Goal: Information Seeking & Learning: Learn about a topic

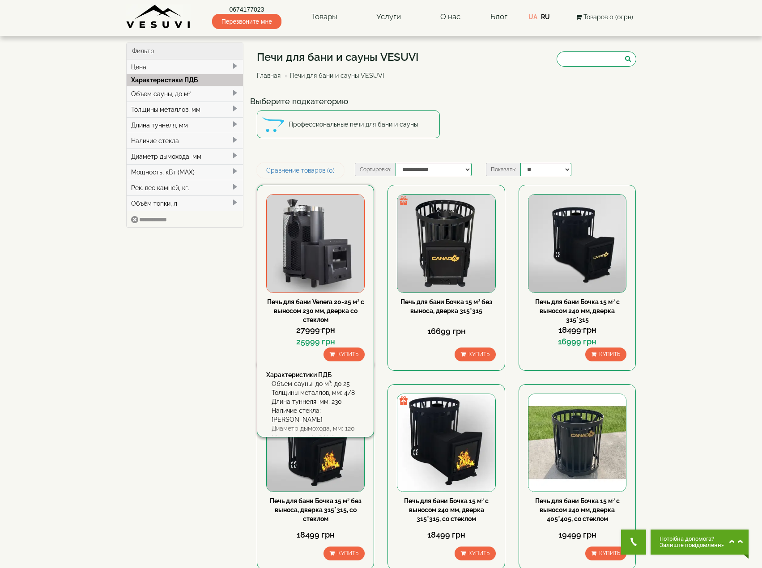
click at [322, 317] on link "Печь для бани Venera 20-25 м³ с выносом 230 мм, дверка со стеклом" at bounding box center [315, 310] width 97 height 25
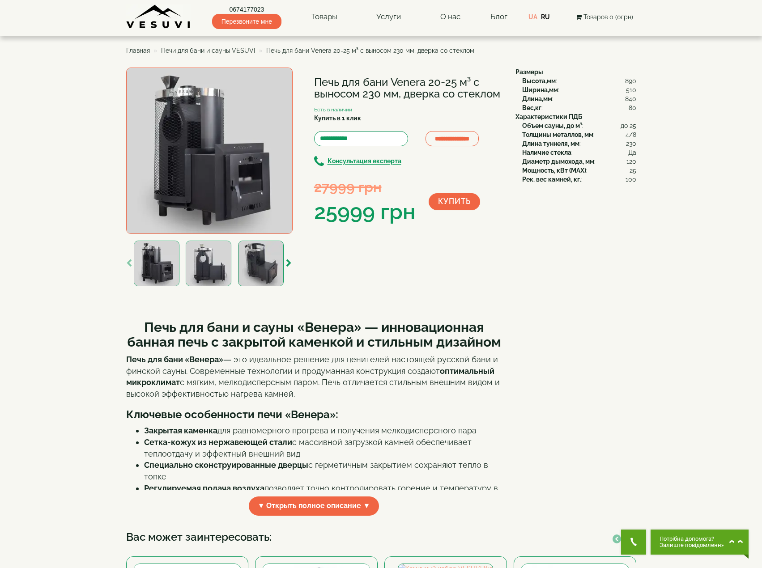
click at [263, 271] on img at bounding box center [261, 264] width 46 height 46
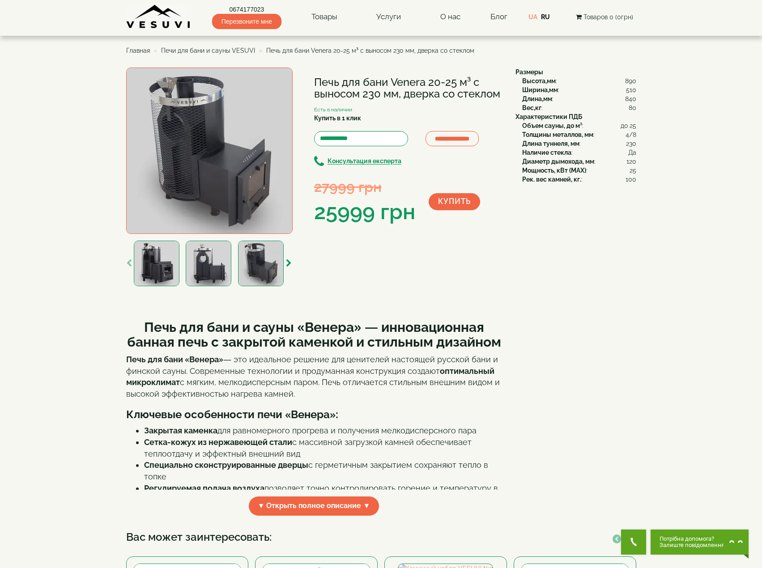
click at [205, 271] on img at bounding box center [209, 264] width 46 height 46
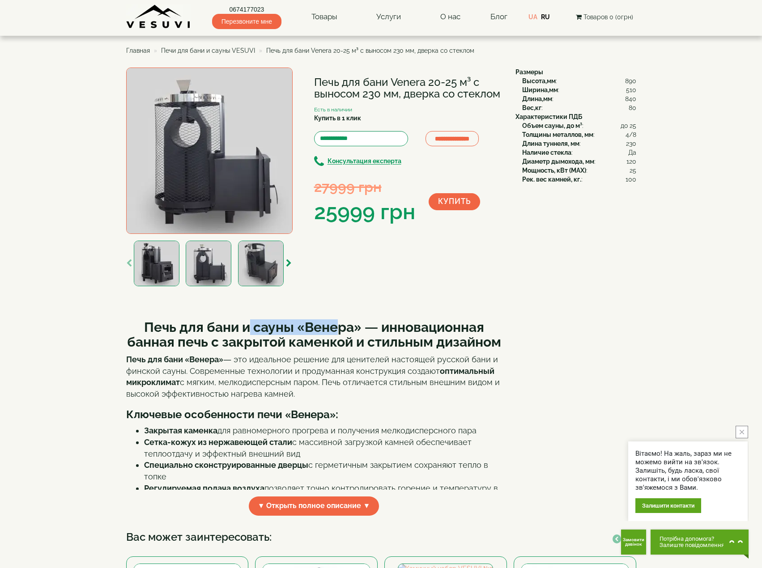
drag, startPoint x: 249, startPoint y: 325, endPoint x: 340, endPoint y: 324, distance: 90.8
click at [340, 324] on strong "Печь для бани и сауны «Венера» — инновационная банная печь с закрытой каменкой …" at bounding box center [314, 334] width 374 height 30
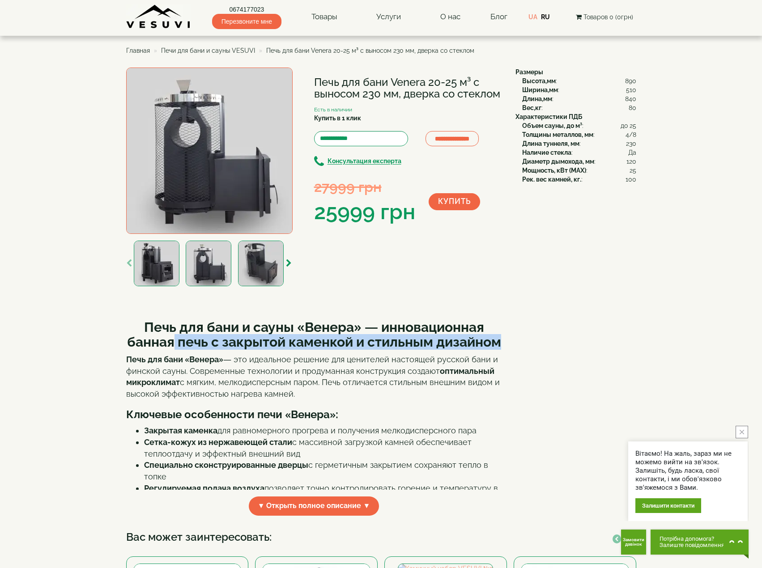
drag, startPoint x: 207, startPoint y: 341, endPoint x: 374, endPoint y: 360, distance: 167.8
click at [374, 349] on h2 "Печь для бани и сауны «Венера» — инновационная банная печь с закрытой каменкой …" at bounding box center [314, 335] width 376 height 30
click at [377, 349] on h2 "Печь для бани и сауны «Венера» — инновационная банная печь с закрытой каменкой …" at bounding box center [314, 335] width 376 height 30
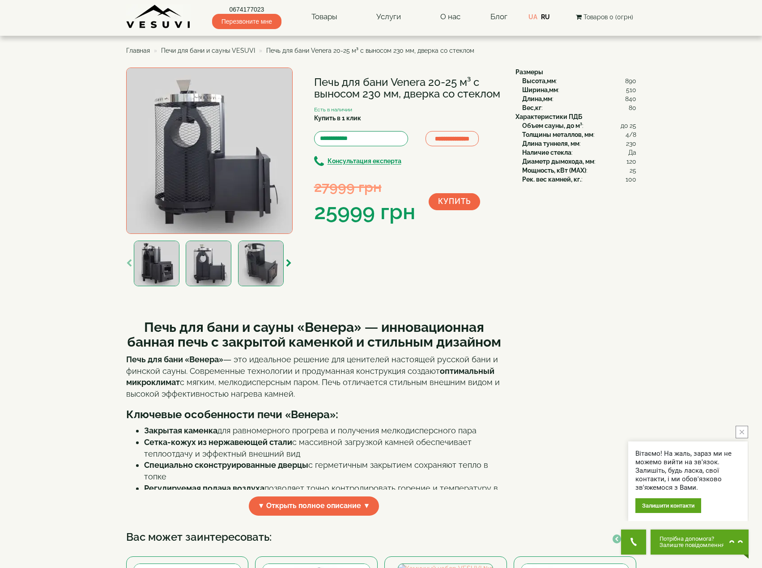
click at [193, 269] on img at bounding box center [209, 264] width 46 height 46
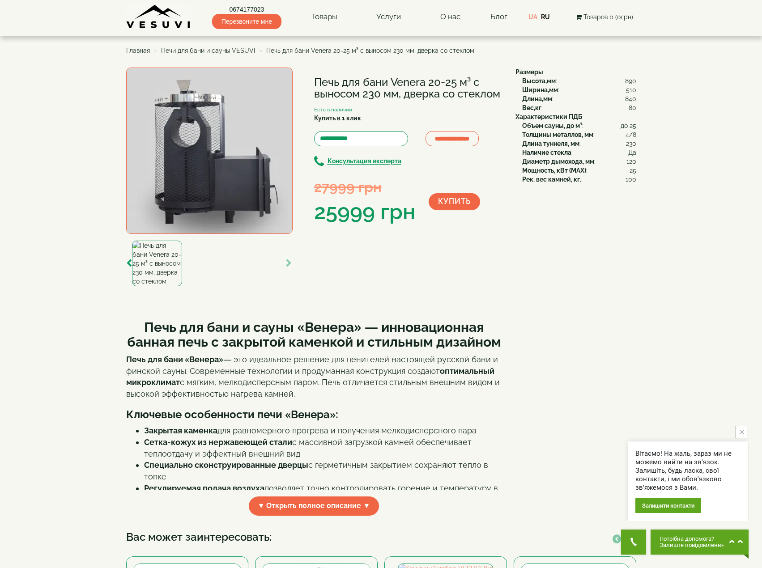
click at [152, 280] on img at bounding box center [157, 264] width 50 height 46
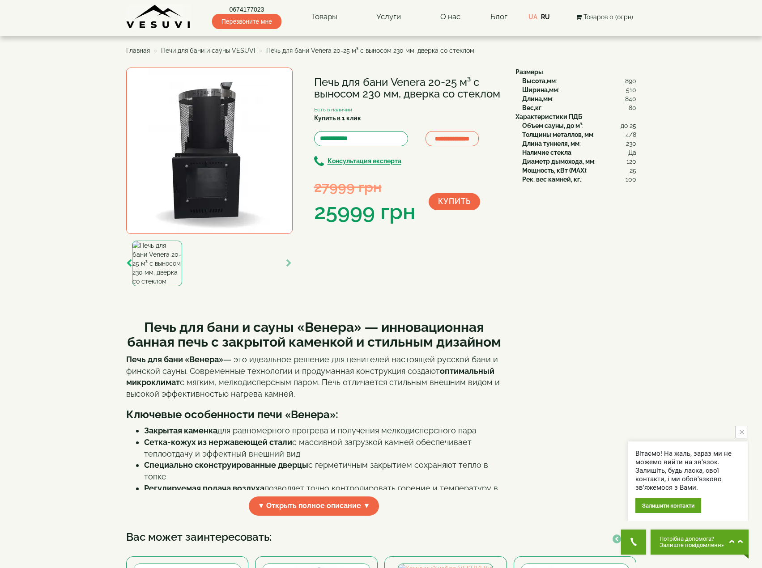
click at [129, 258] on button "button" at bounding box center [129, 264] width 6 height 12
click at [206, 260] on img at bounding box center [209, 264] width 46 height 46
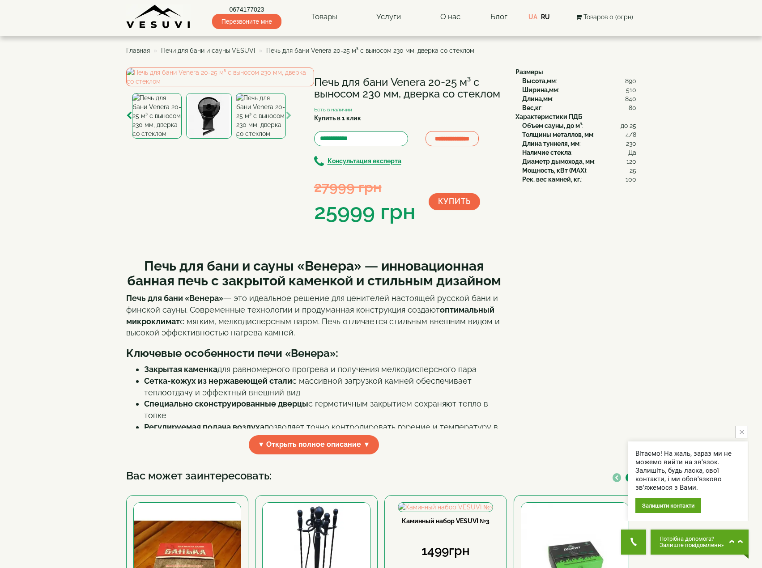
click at [176, 139] on img at bounding box center [157, 116] width 50 height 46
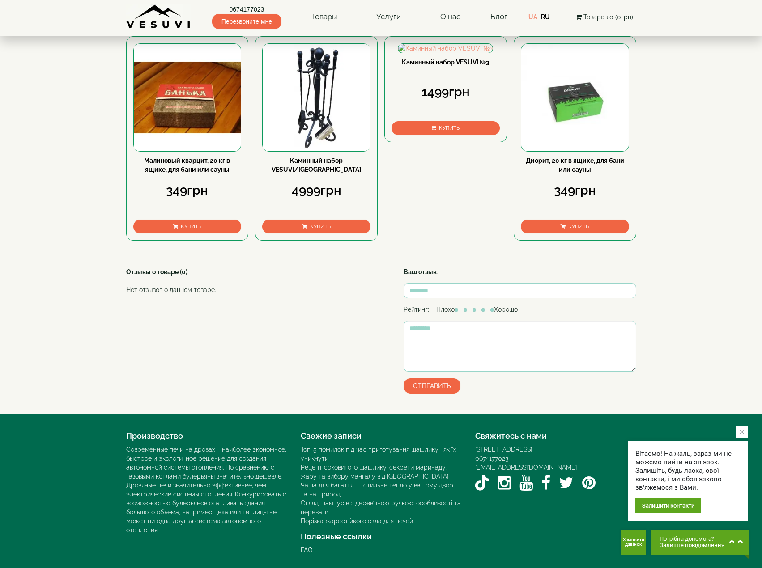
scroll to position [492, 0]
drag, startPoint x: 186, startPoint y: 219, endPoint x: 165, endPoint y: 224, distance: 22.0
click at [165, 199] on div "349грн" at bounding box center [187, 191] width 108 height 18
click at [175, 199] on div "349грн" at bounding box center [187, 191] width 108 height 18
click at [181, 199] on div "349грн" at bounding box center [187, 191] width 108 height 18
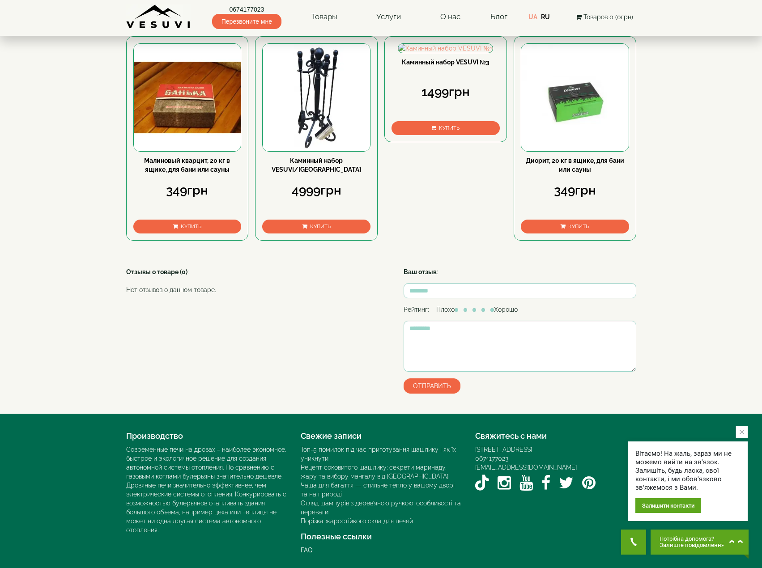
click at [84, 251] on body "0674177023 Перезвоните мне Товары Булерьяны VESUVI Мангалы от завода VESUVI Печ…" at bounding box center [381, 54] width 762 height 1027
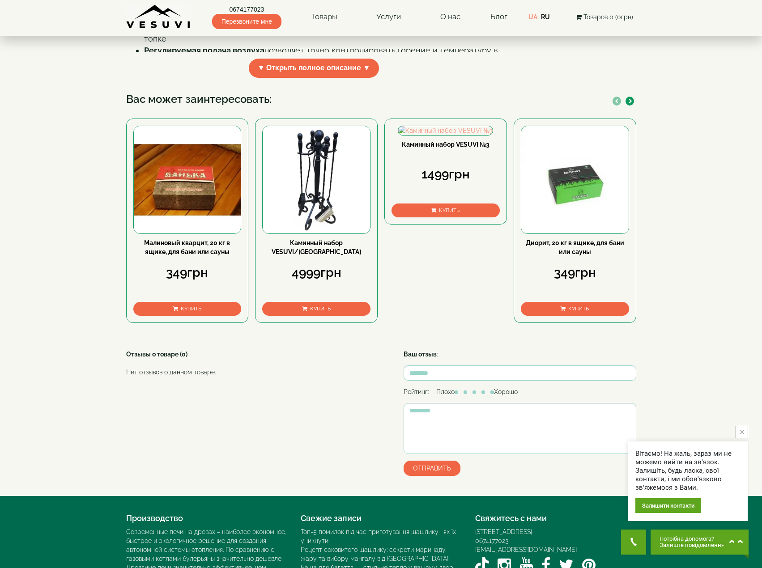
scroll to position [268, 0]
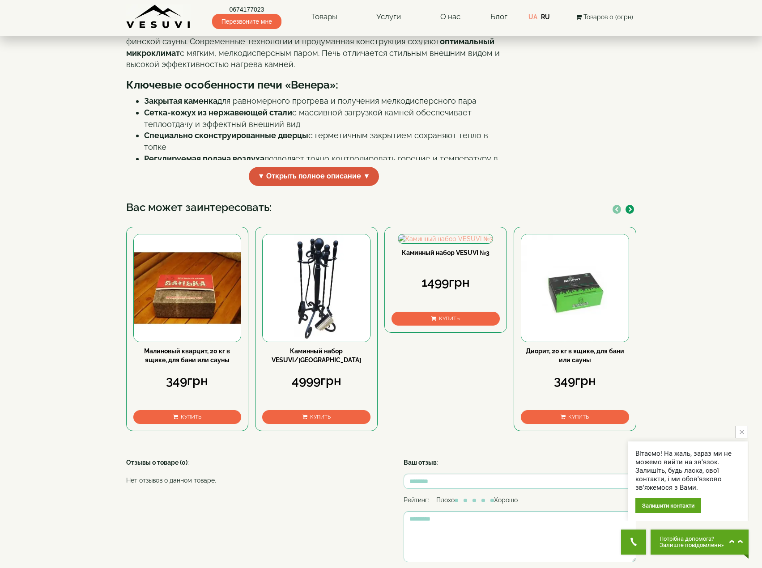
click at [292, 186] on span "▼ Открыть полное описание ▼" at bounding box center [314, 176] width 131 height 19
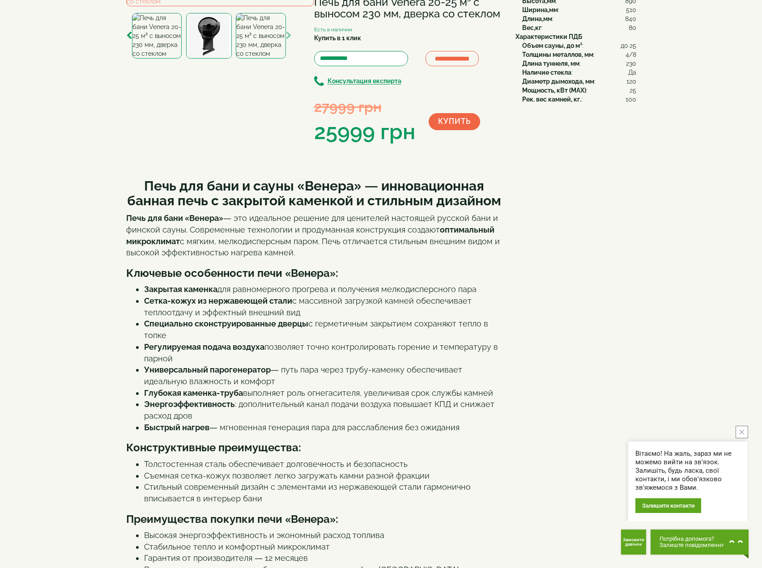
scroll to position [0, 0]
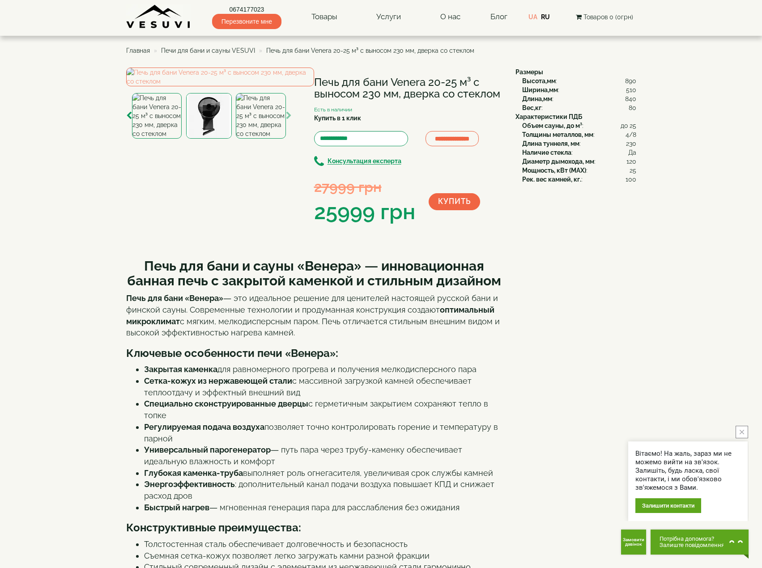
click at [192, 139] on img at bounding box center [209, 116] width 46 height 46
click at [150, 139] on img at bounding box center [157, 116] width 50 height 46
